Goal: Register for event/course

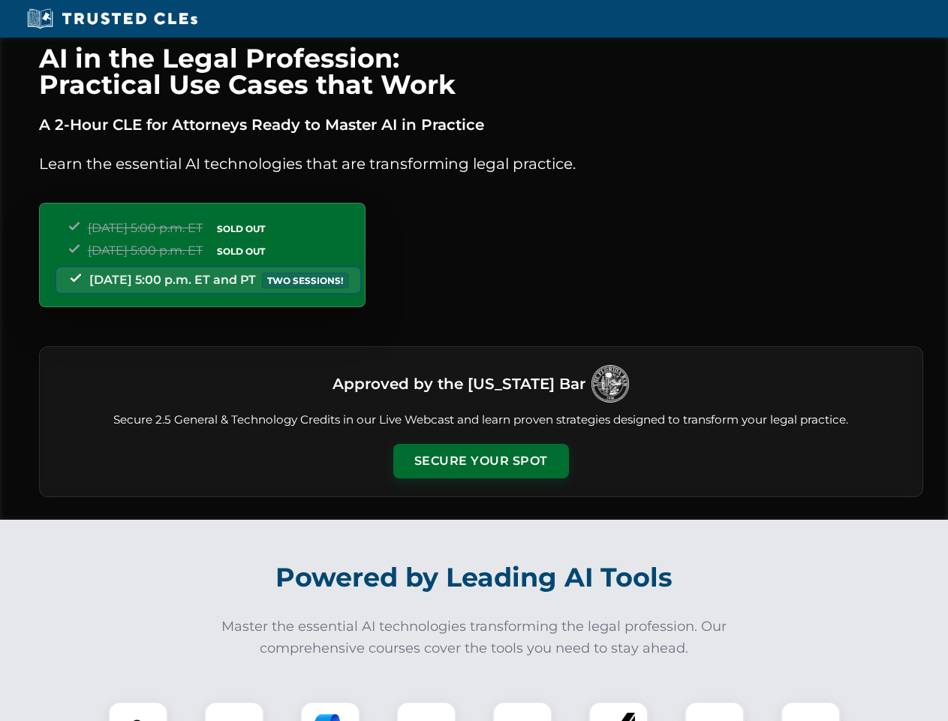
click at [480, 461] on button "Secure Your Spot" at bounding box center [481, 461] width 176 height 35
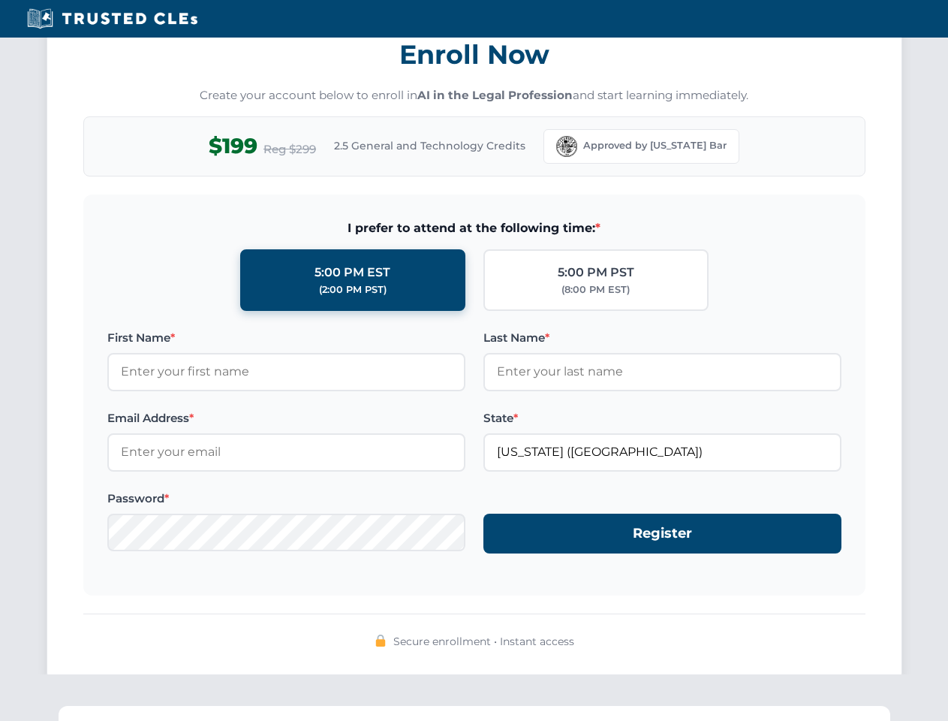
scroll to position [1474, 0]
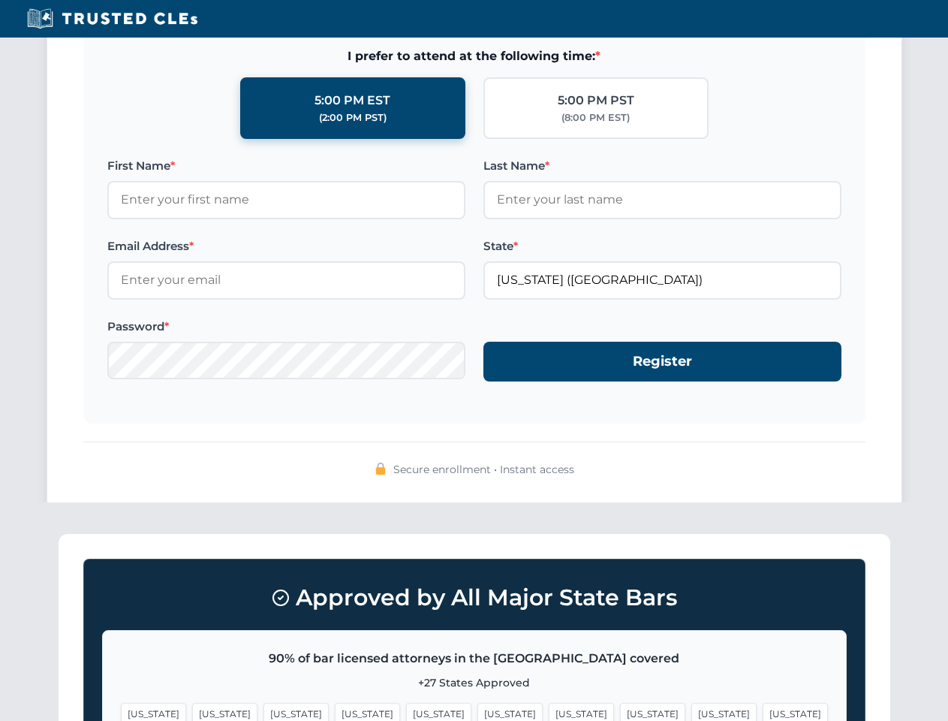
click at [691, 711] on span "[US_STATE]" at bounding box center [723, 714] width 65 height 22
